Goal: Communication & Community: Connect with others

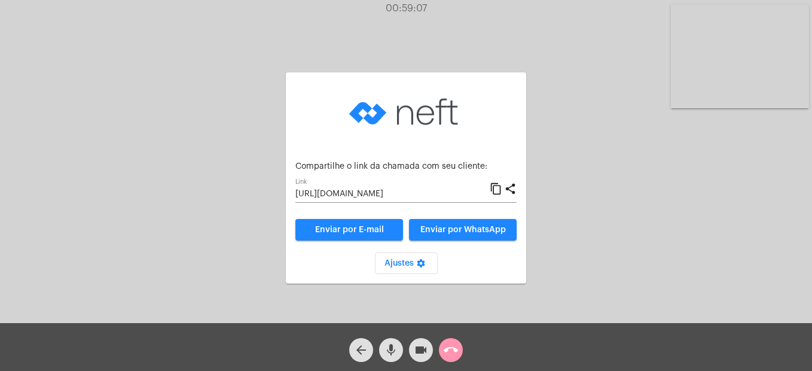
click at [448, 354] on mat-icon "call_end" at bounding box center [451, 350] width 14 height 14
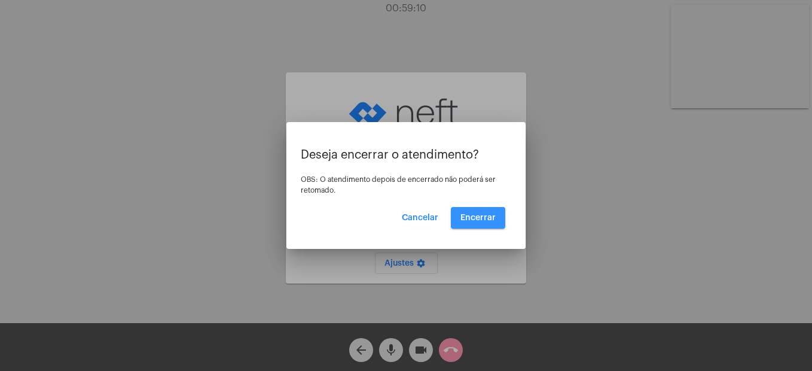
click at [491, 216] on span "Encerrar" at bounding box center [477, 217] width 35 height 8
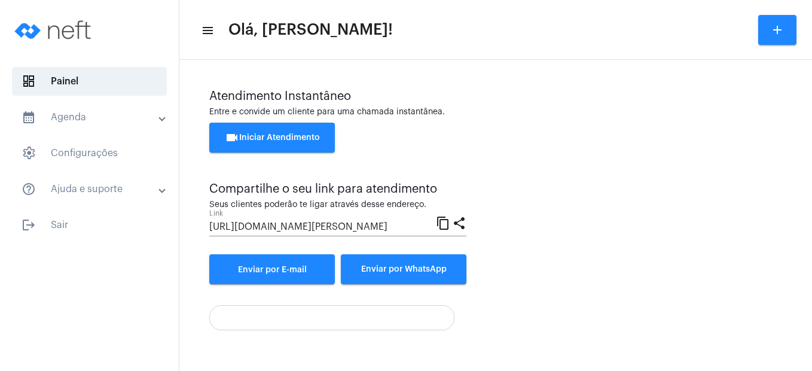
click at [305, 131] on button "videocam Iniciar Atendimento" at bounding box center [272, 138] width 126 height 30
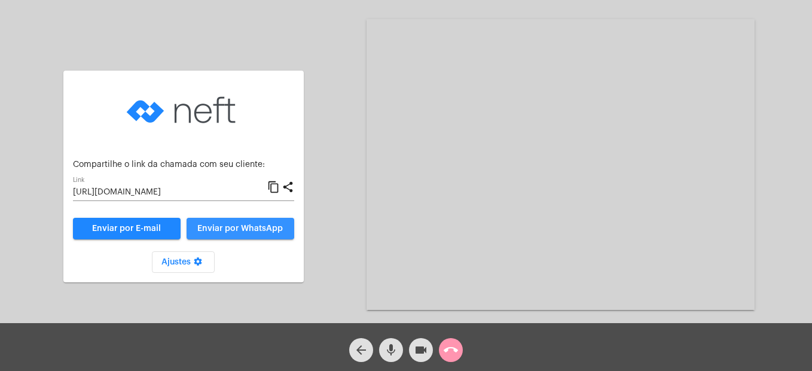
click at [219, 227] on span "Enviar por WhatsApp" at bounding box center [240, 228] width 86 height 8
